Goal: Navigation & Orientation: Find specific page/section

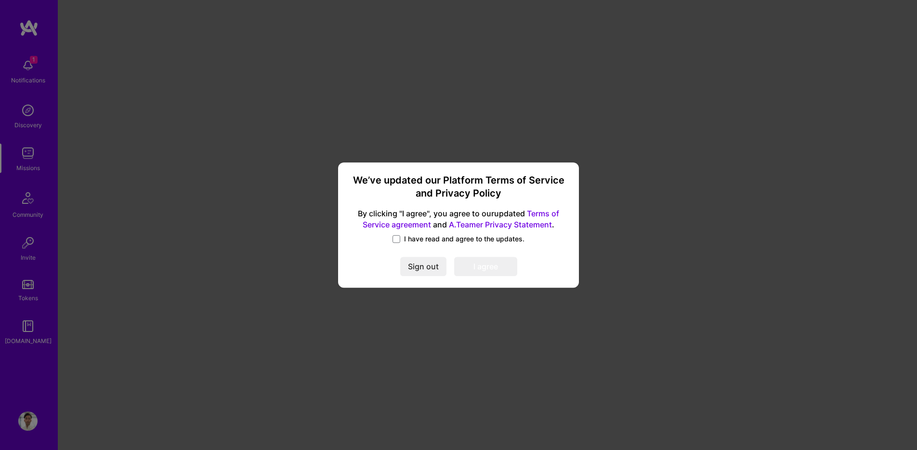
click at [427, 244] on div "We’ve updated our Platform Terms of Service and Privacy Policy By clicking "I a…" at bounding box center [458, 225] width 233 height 118
click at [432, 235] on span "I have read and agree to the updates." at bounding box center [464, 239] width 120 height 10
click at [0, 0] on input "I have read and agree to the updates." at bounding box center [0, 0] width 0 height 0
click at [476, 267] on button "I agree" at bounding box center [485, 266] width 63 height 19
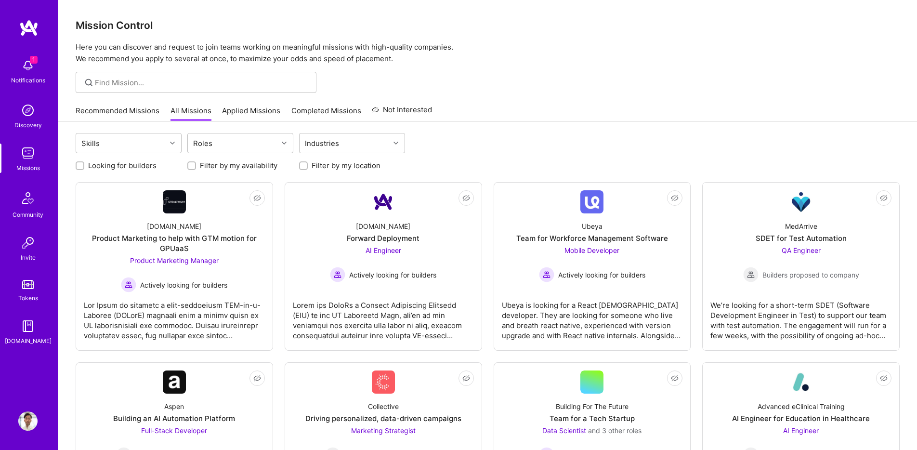
click at [27, 72] on img at bounding box center [27, 65] width 19 height 19
click at [27, 72] on div "1 Notifications Discovery Missions Community Invite Tokens [DOMAIN_NAME]" at bounding box center [29, 200] width 58 height 292
click at [25, 158] on img at bounding box center [27, 153] width 19 height 19
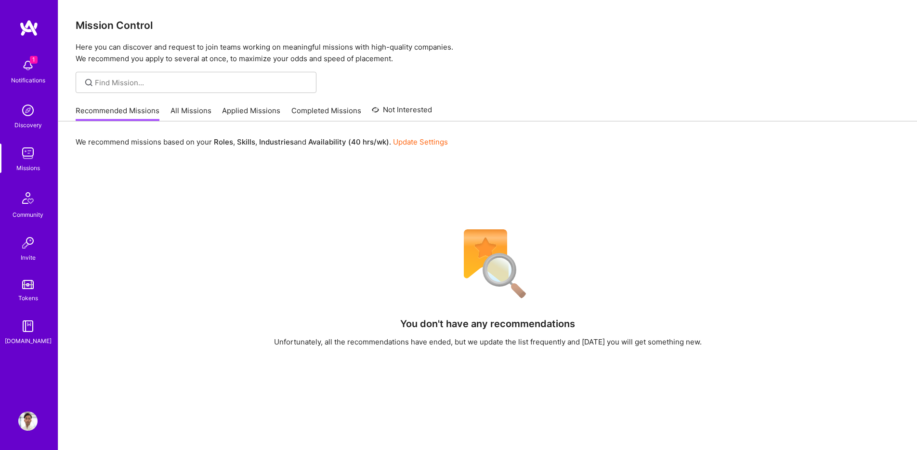
click at [195, 113] on link "All Missions" at bounding box center [191, 113] width 41 height 16
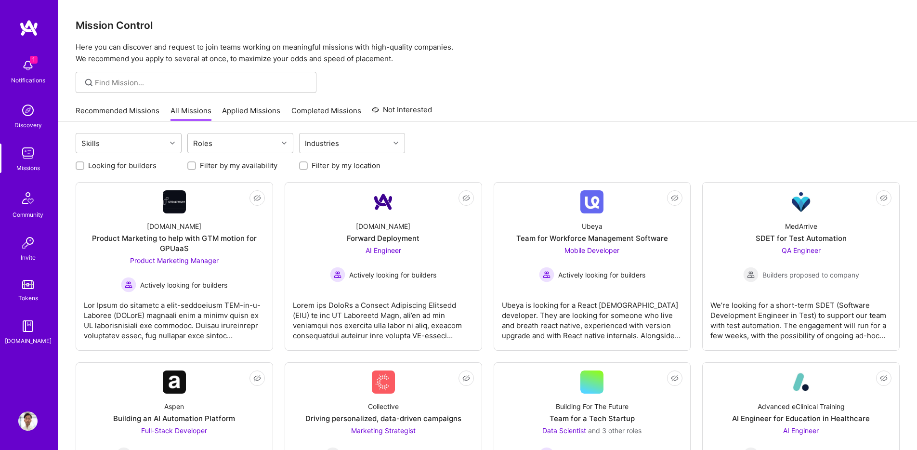
click at [126, 113] on link "Recommended Missions" at bounding box center [118, 113] width 84 height 16
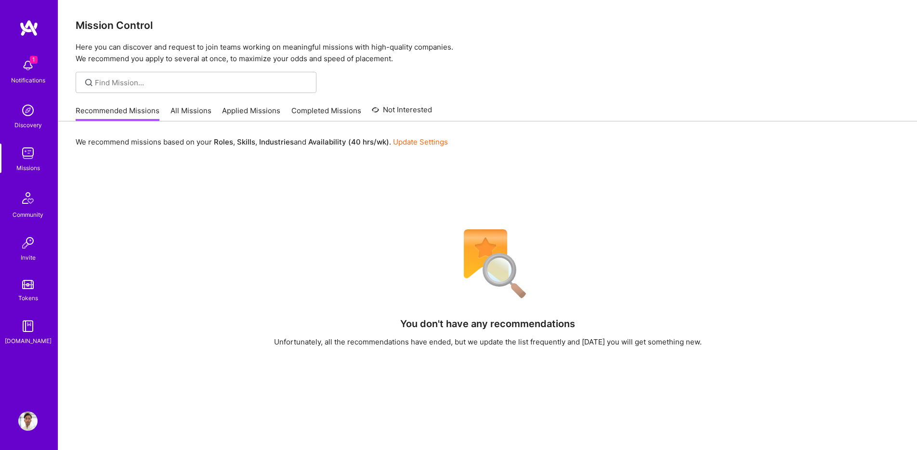
click at [186, 113] on link "All Missions" at bounding box center [191, 113] width 41 height 16
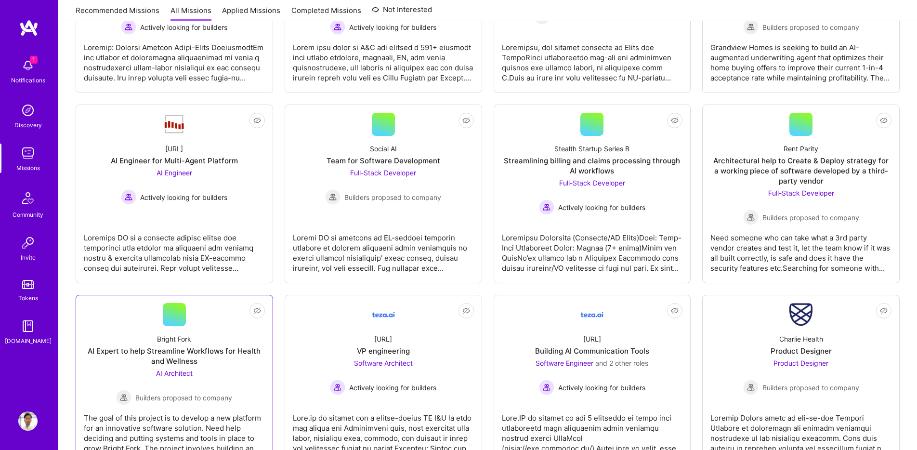
scroll to position [1027, 0]
